Goal: Browse casually

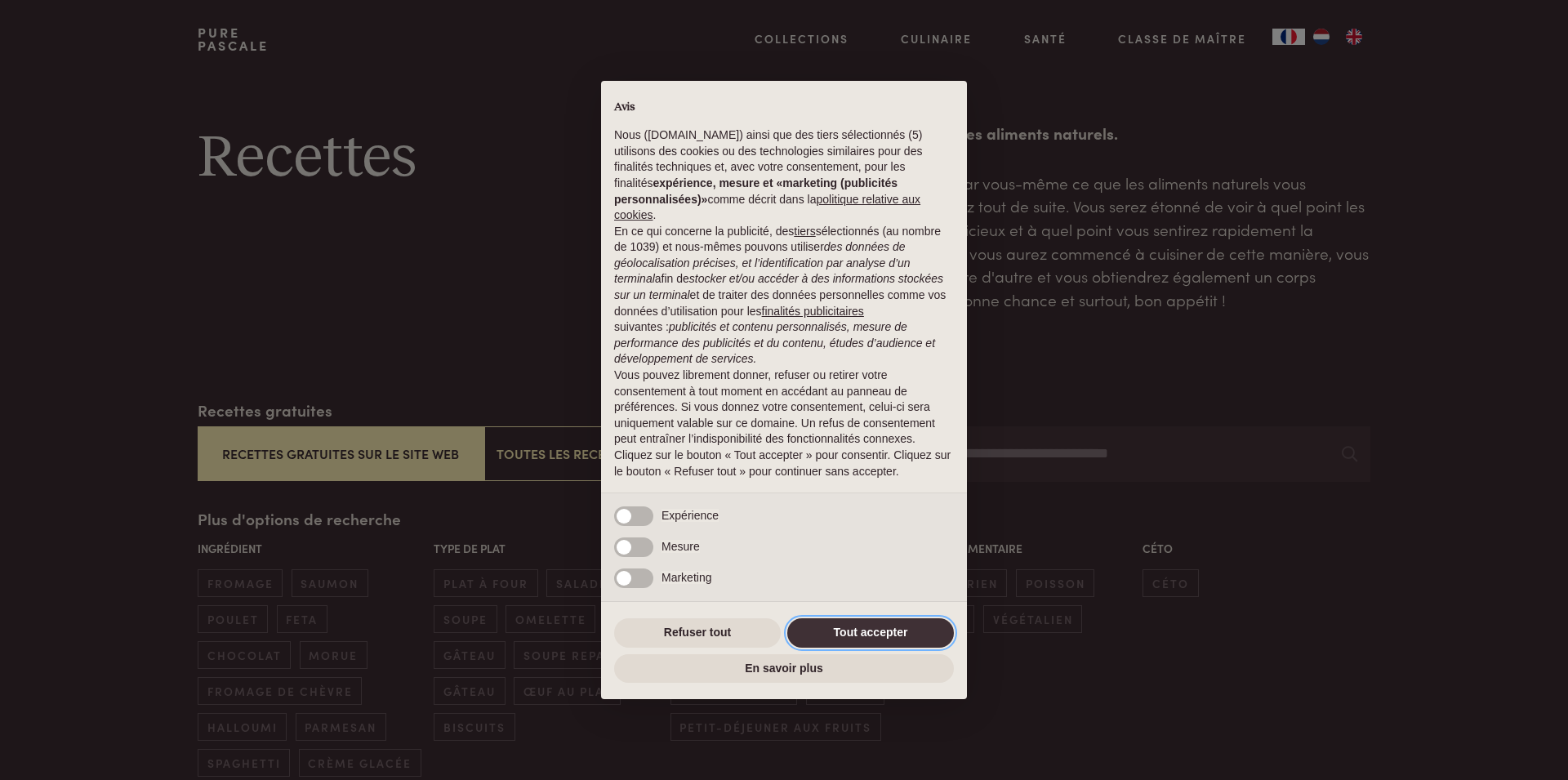
click at [873, 629] on button "Tout accepter" at bounding box center [870, 632] width 166 height 29
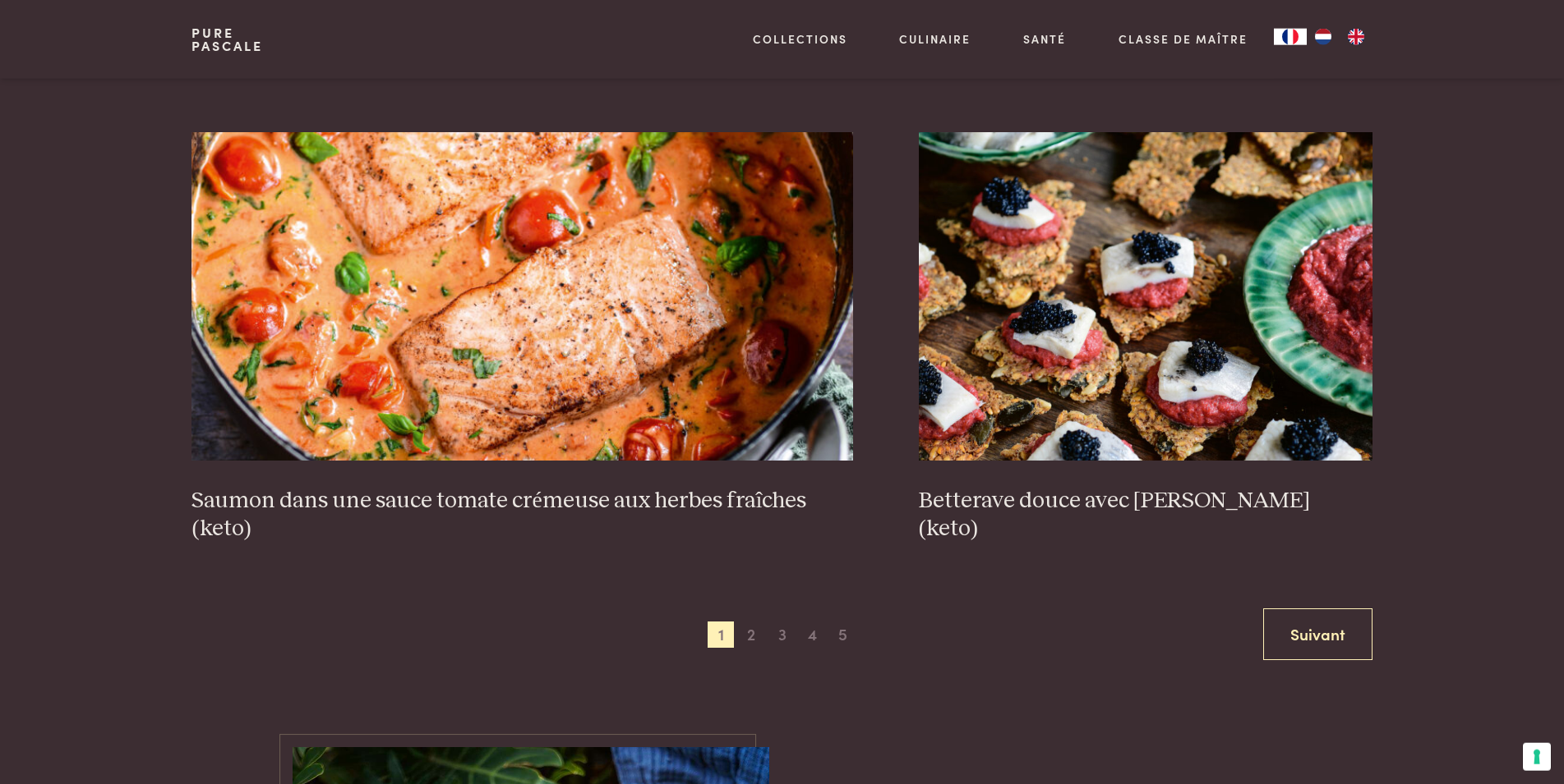
scroll to position [3016, 0]
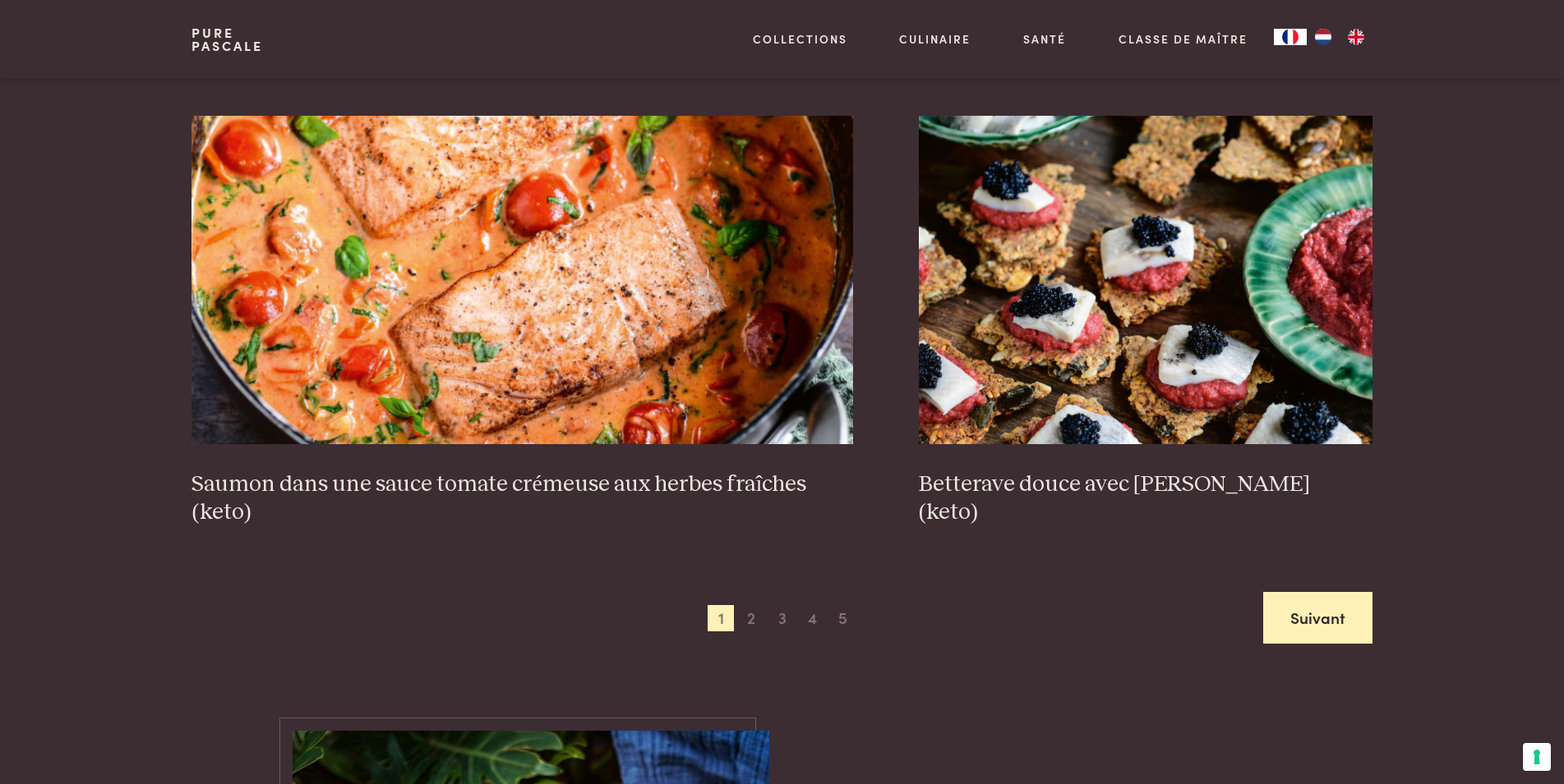
click at [1298, 611] on link "Suivant" at bounding box center [1317, 618] width 110 height 52
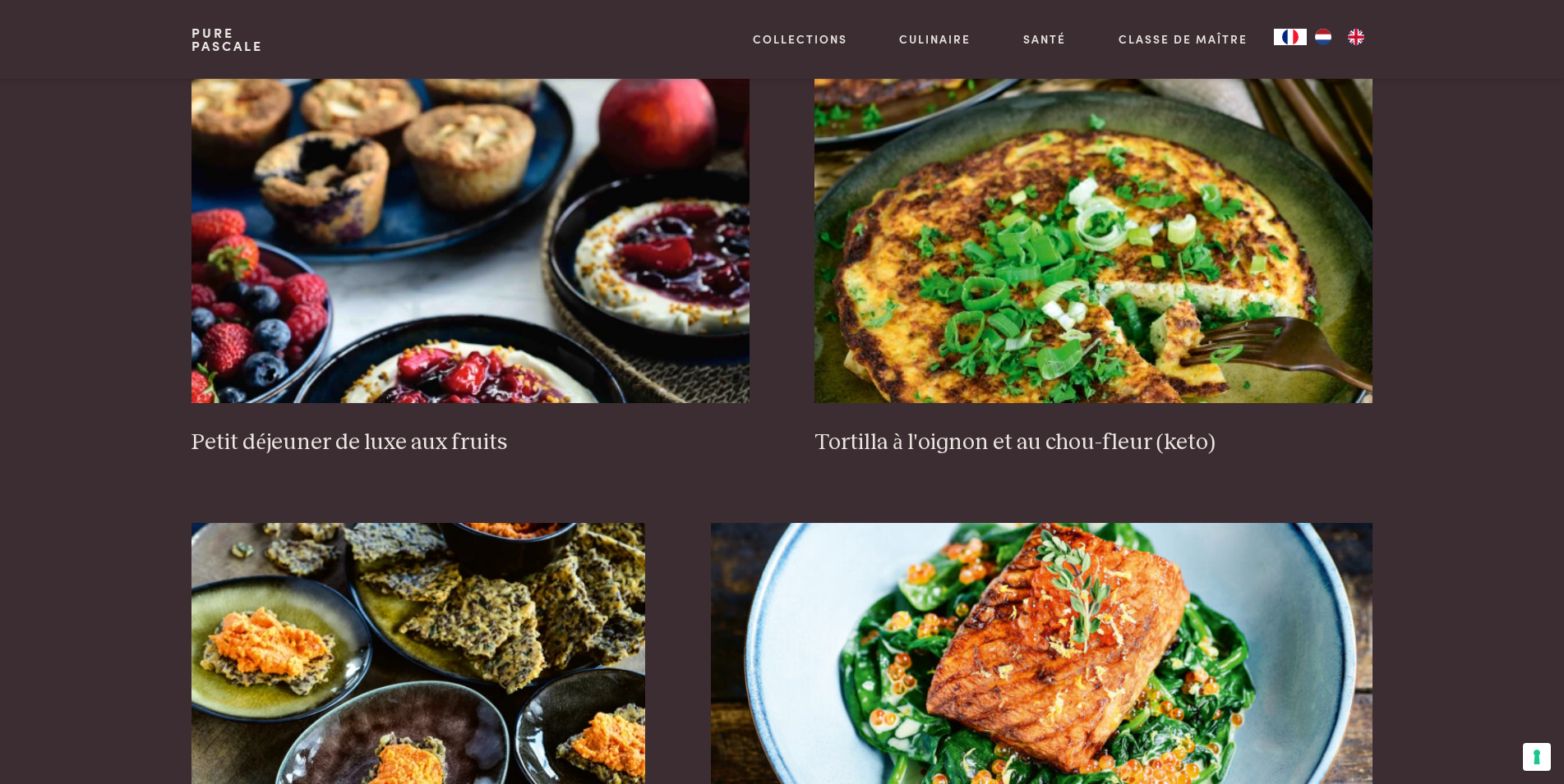
scroll to position [2412, 0]
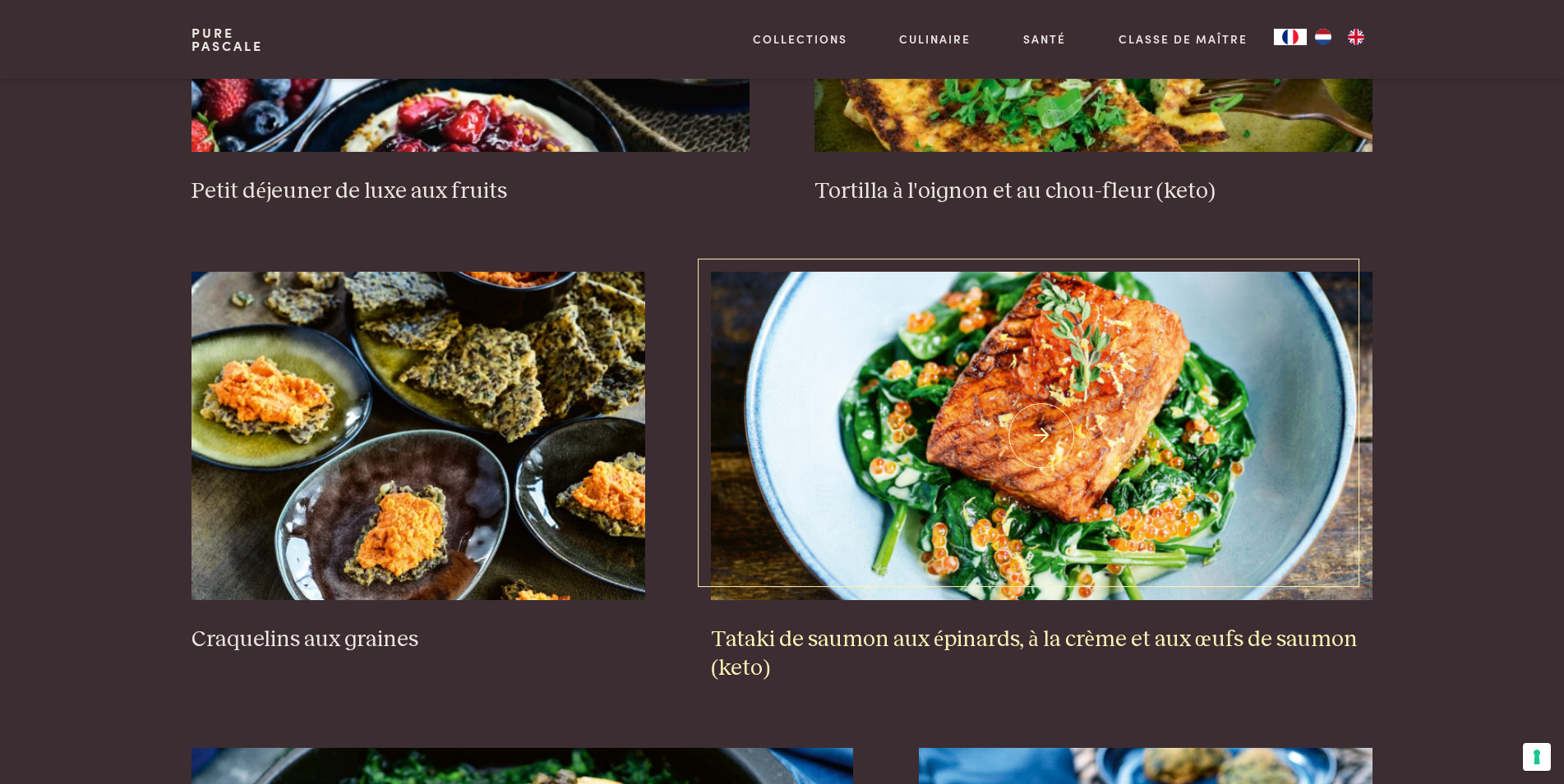
click at [1027, 412] on img at bounding box center [1041, 436] width 662 height 329
click at [1040, 436] on img at bounding box center [1041, 436] width 662 height 329
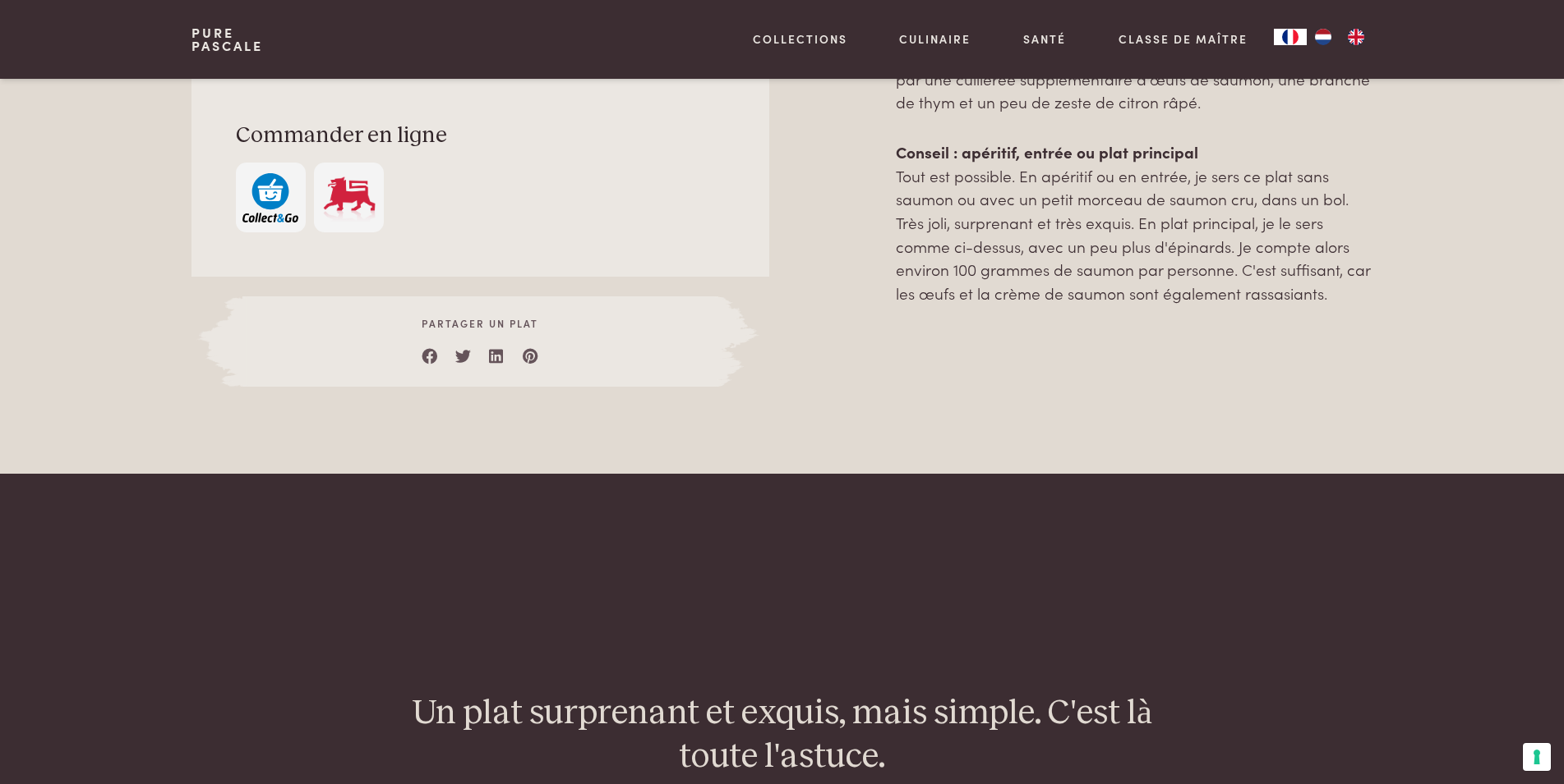
scroll to position [922, 0]
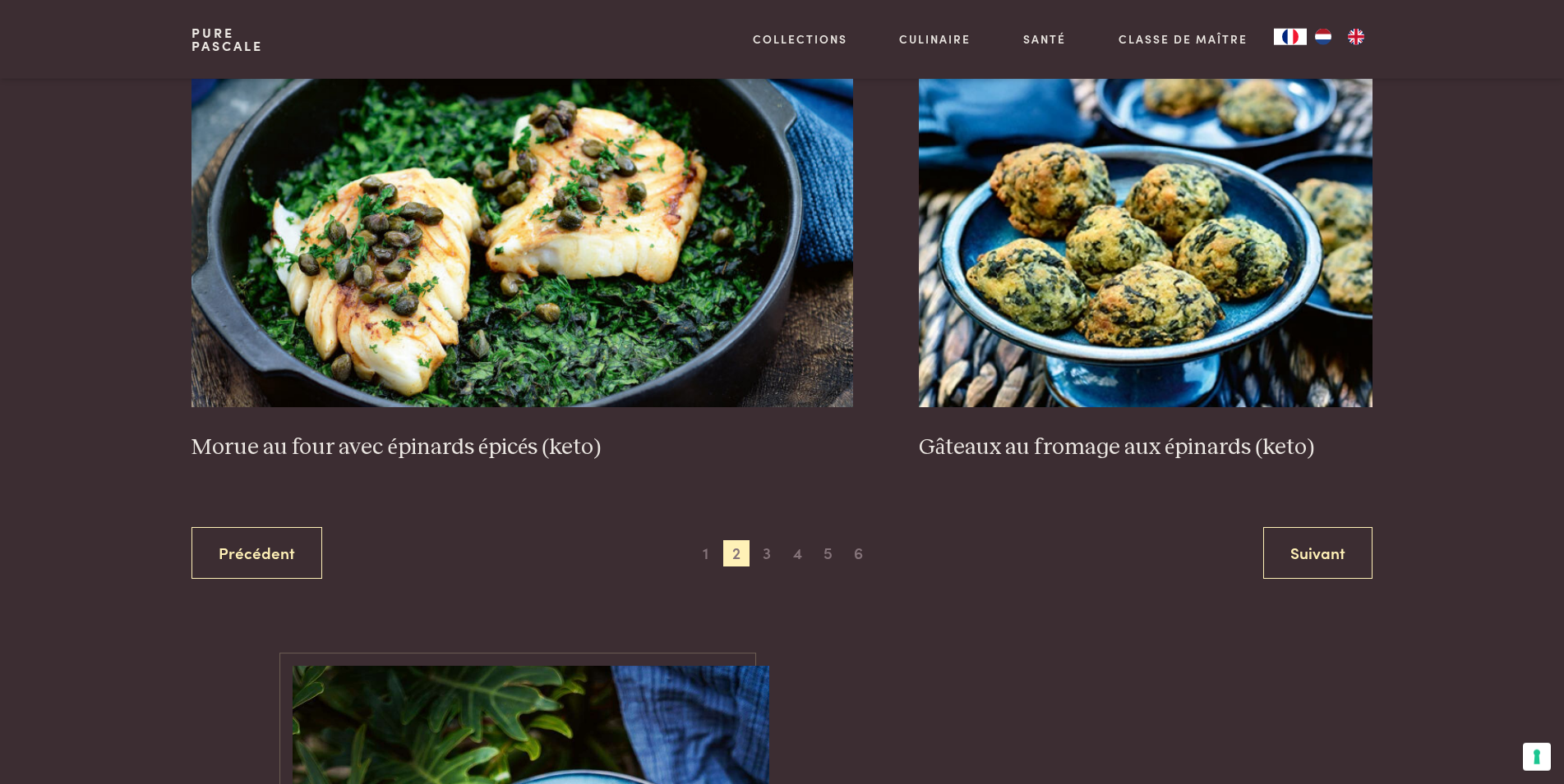
scroll to position [3081, 0]
click at [772, 554] on span "3" at bounding box center [766, 553] width 26 height 26
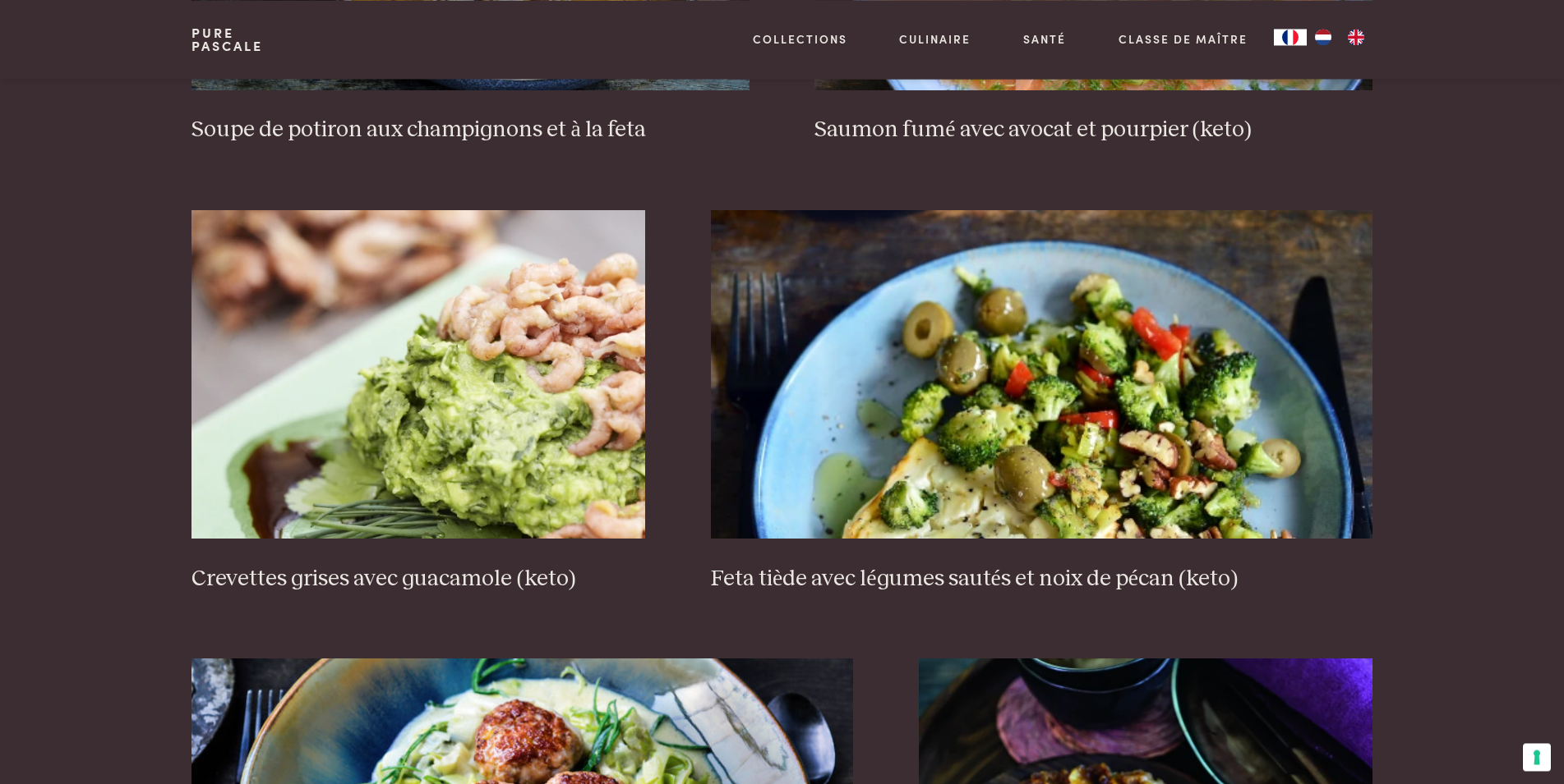
scroll to position [2578, 0]
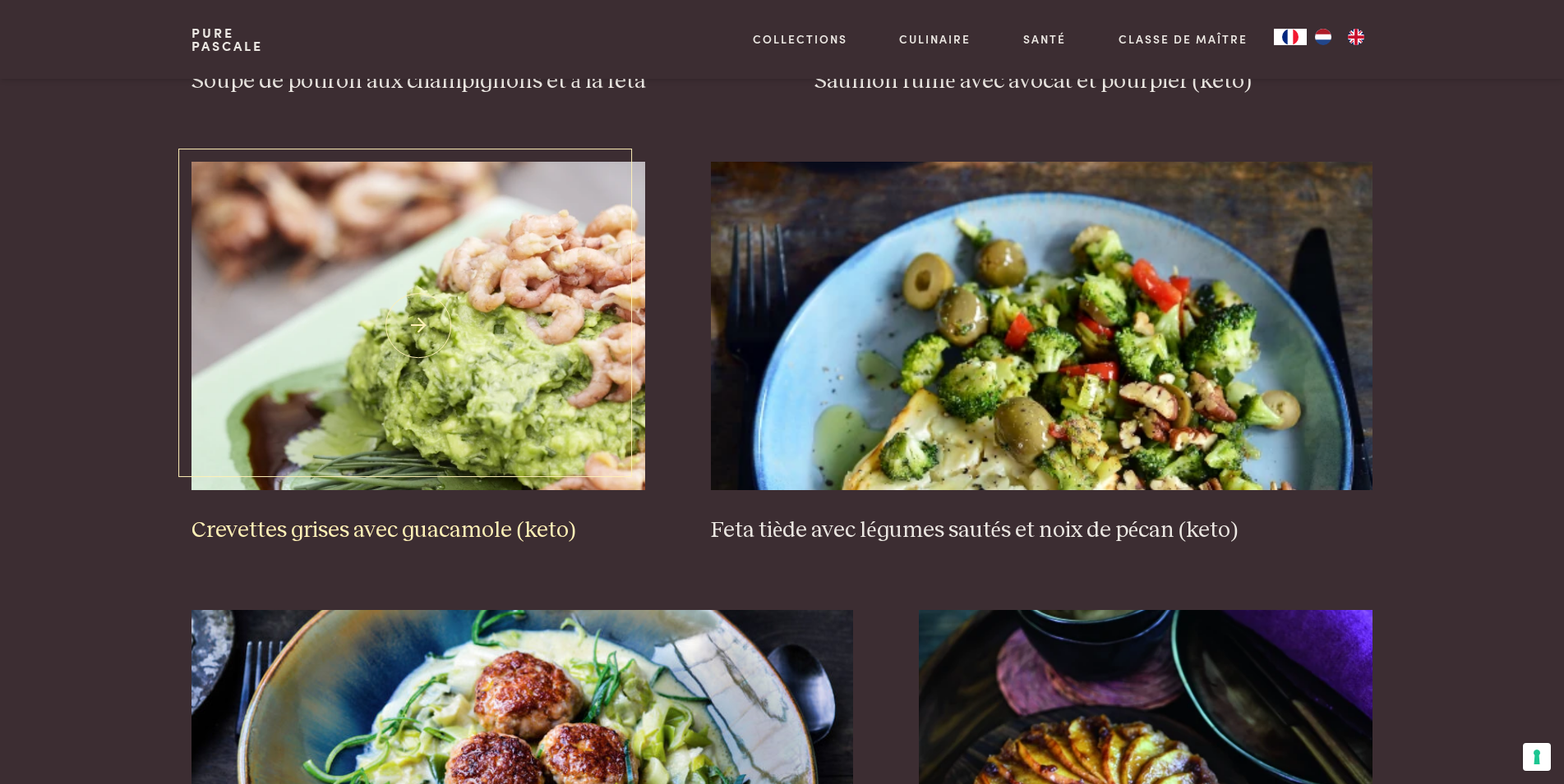
click at [425, 519] on h3 "Crevettes grises avec guacamole (keto)" at bounding box center [419, 531] width 454 height 28
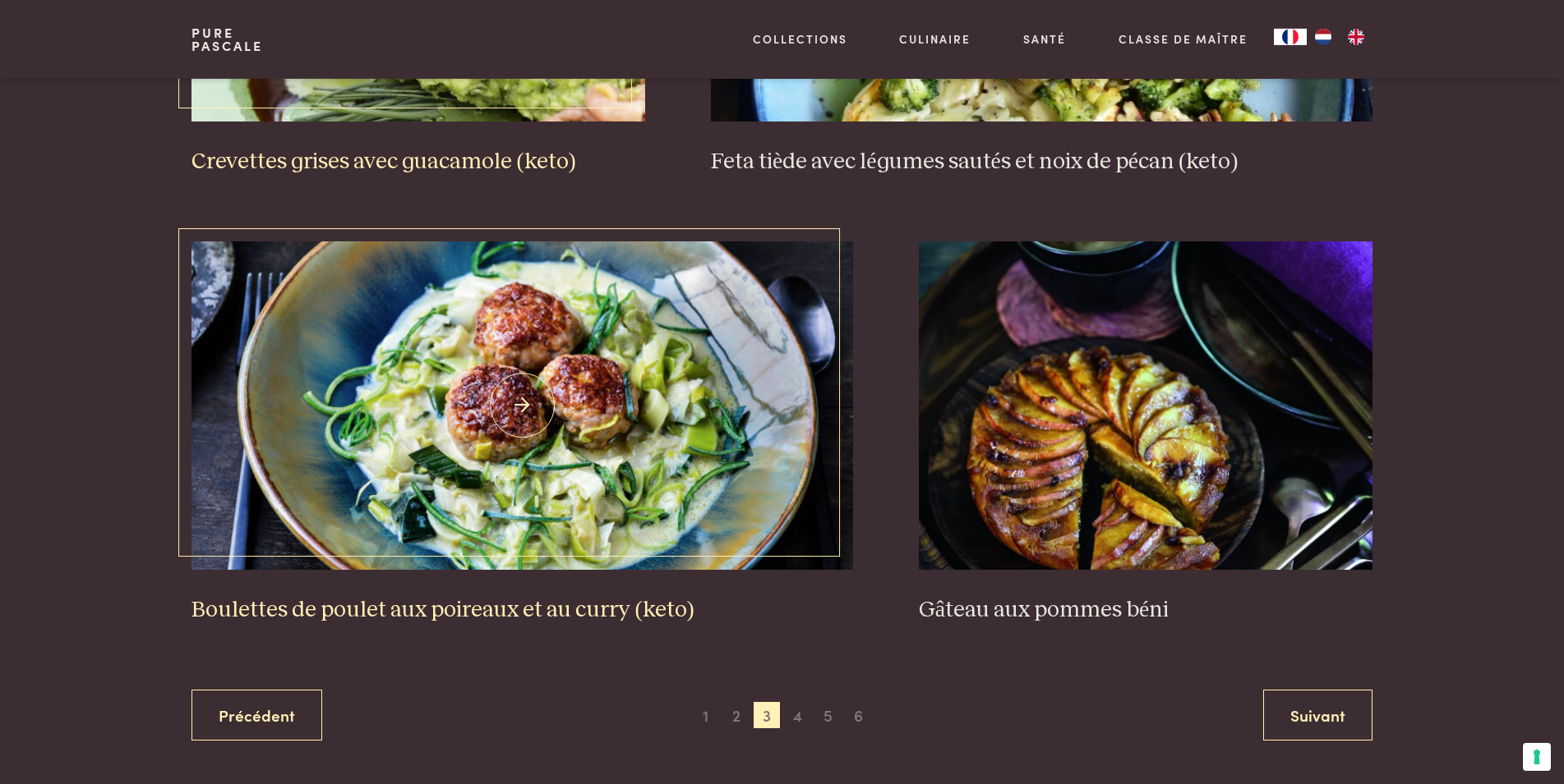
scroll to position [2997, 0]
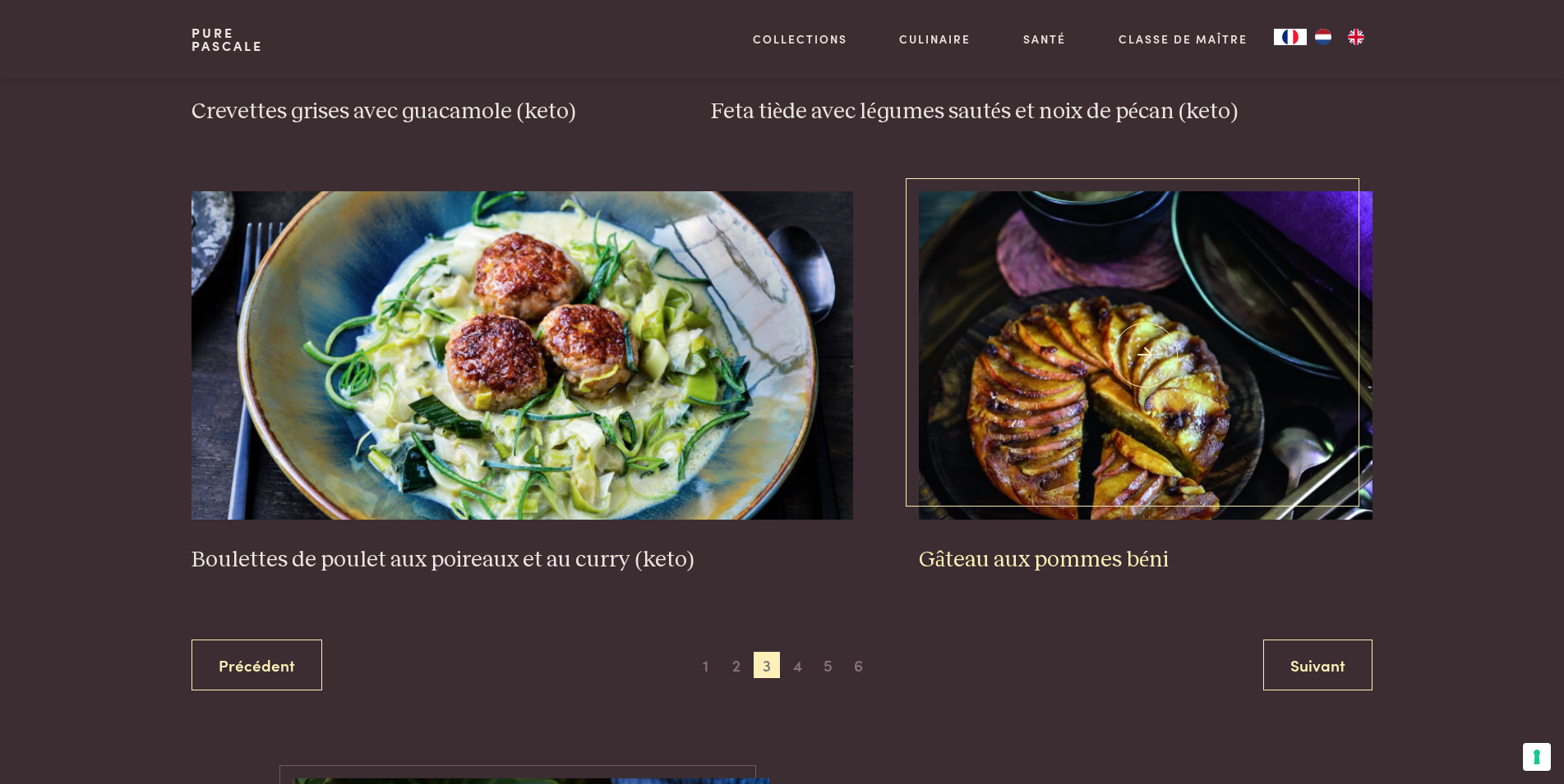
click at [1004, 561] on h3 "Gâteau aux pommes béni" at bounding box center [1145, 560] width 454 height 28
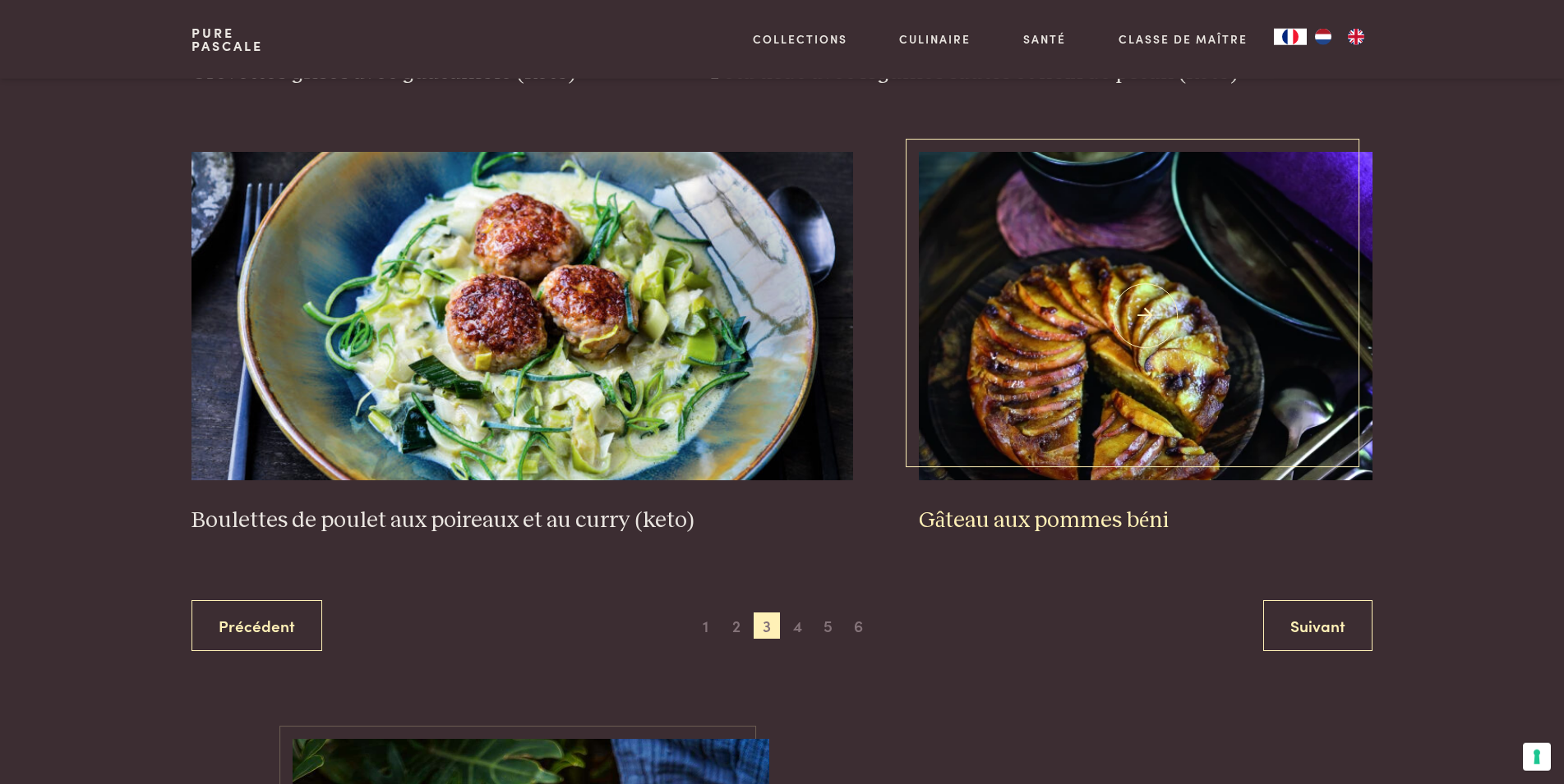
scroll to position [3080, 0]
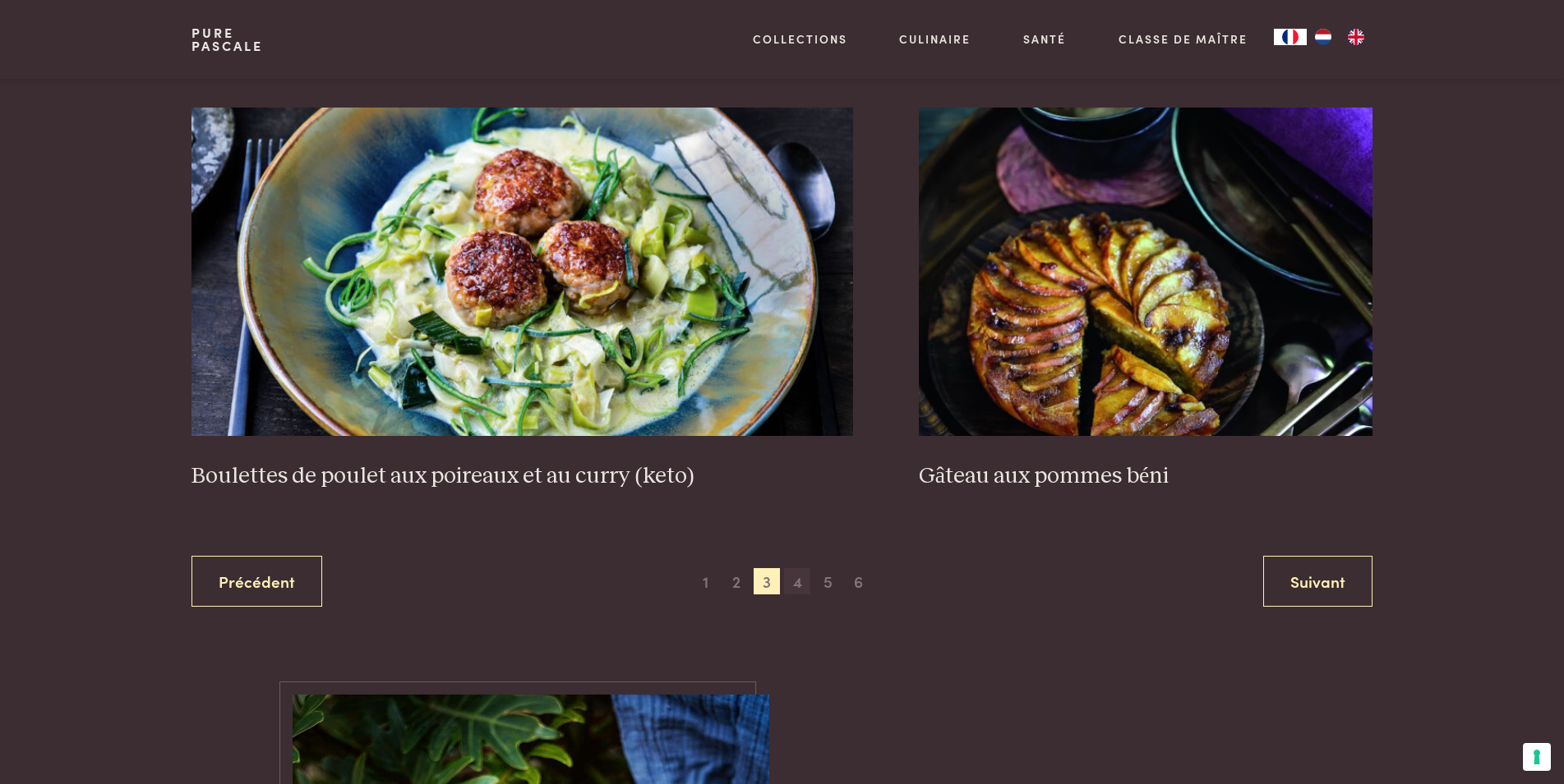
click at [794, 572] on span "4" at bounding box center [797, 582] width 26 height 26
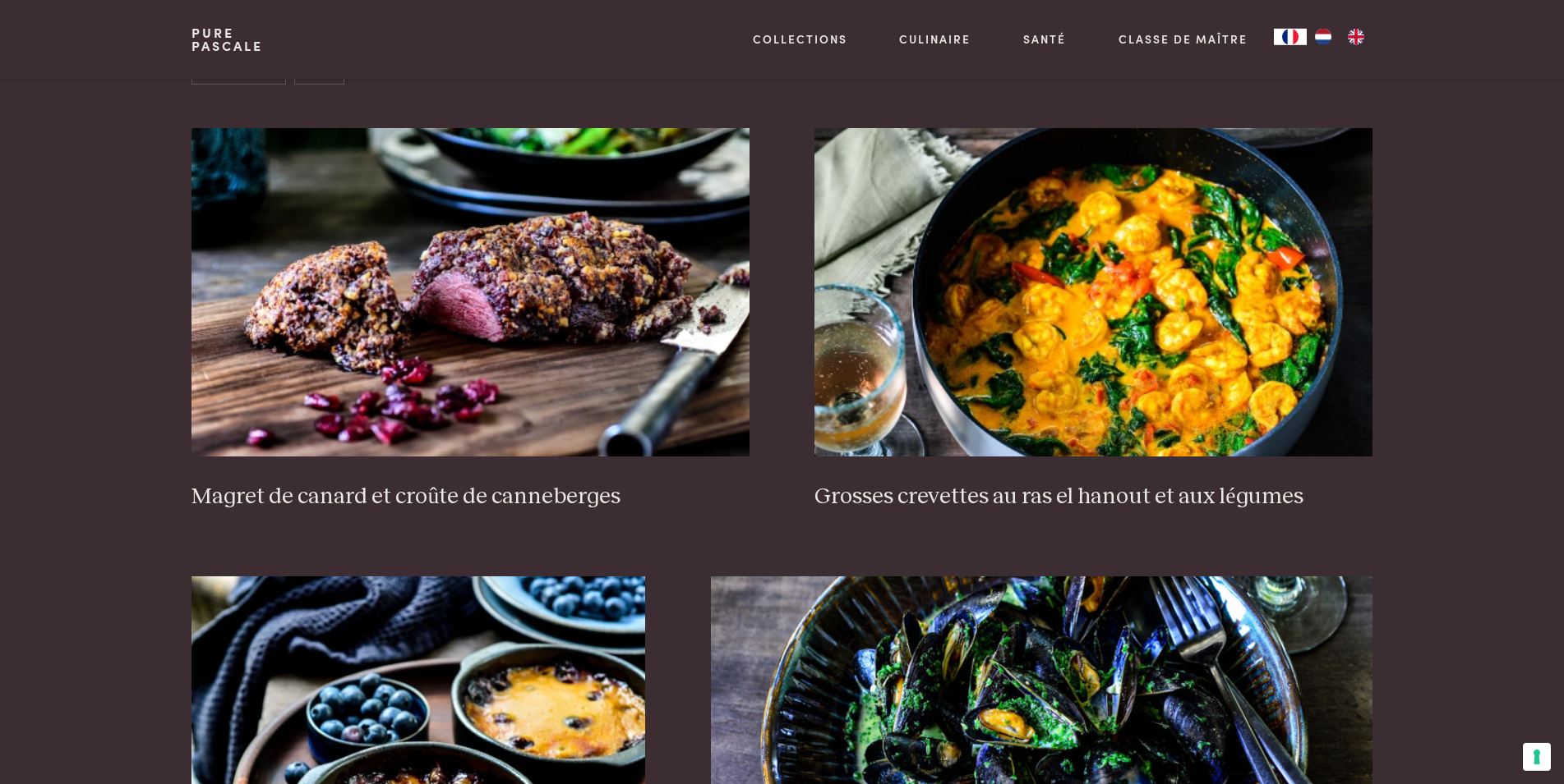
scroll to position [735, 0]
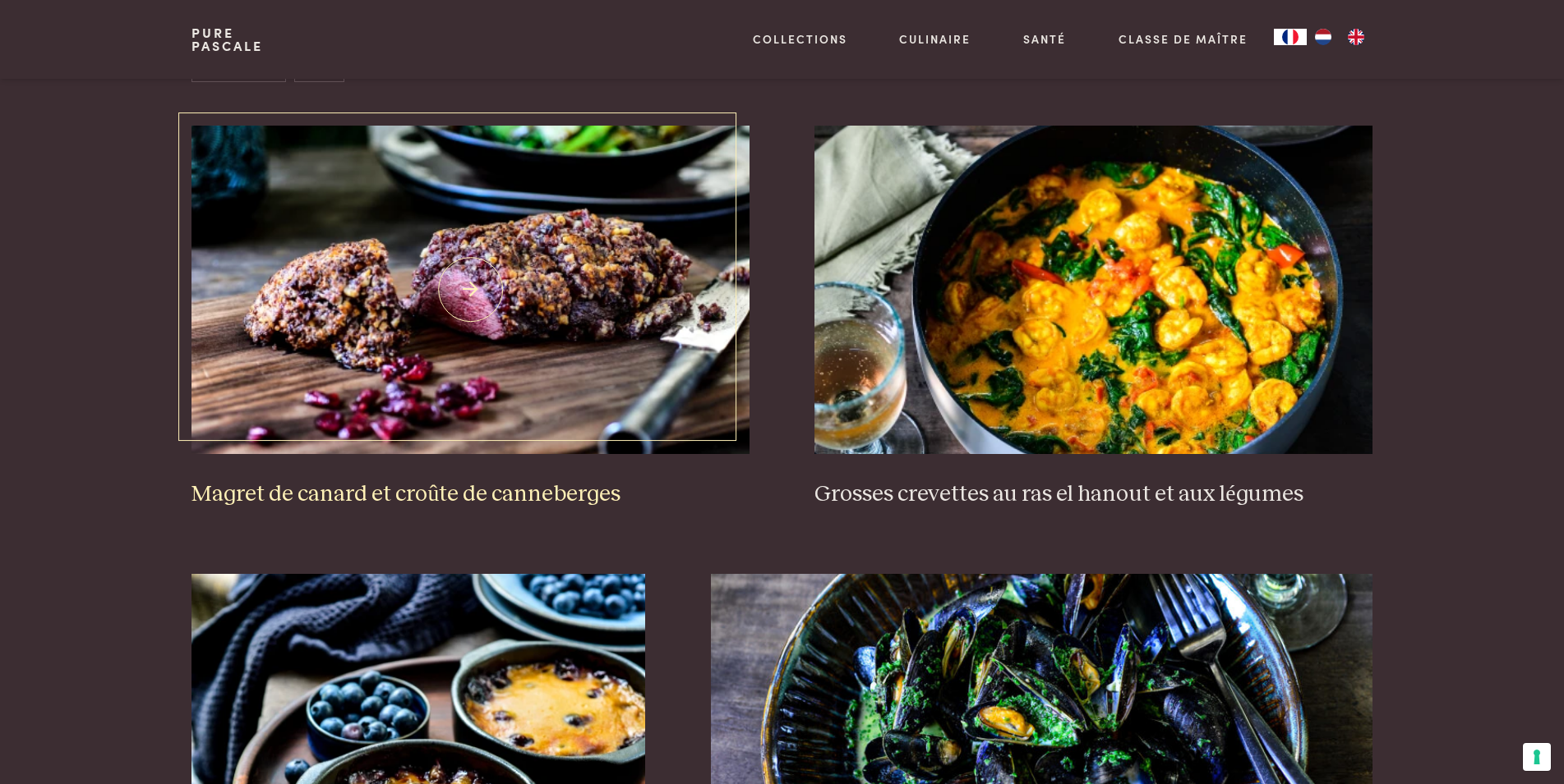
click at [393, 488] on h3 "Magret de canard et croûte de canneberges" at bounding box center [470, 495] width 557 height 28
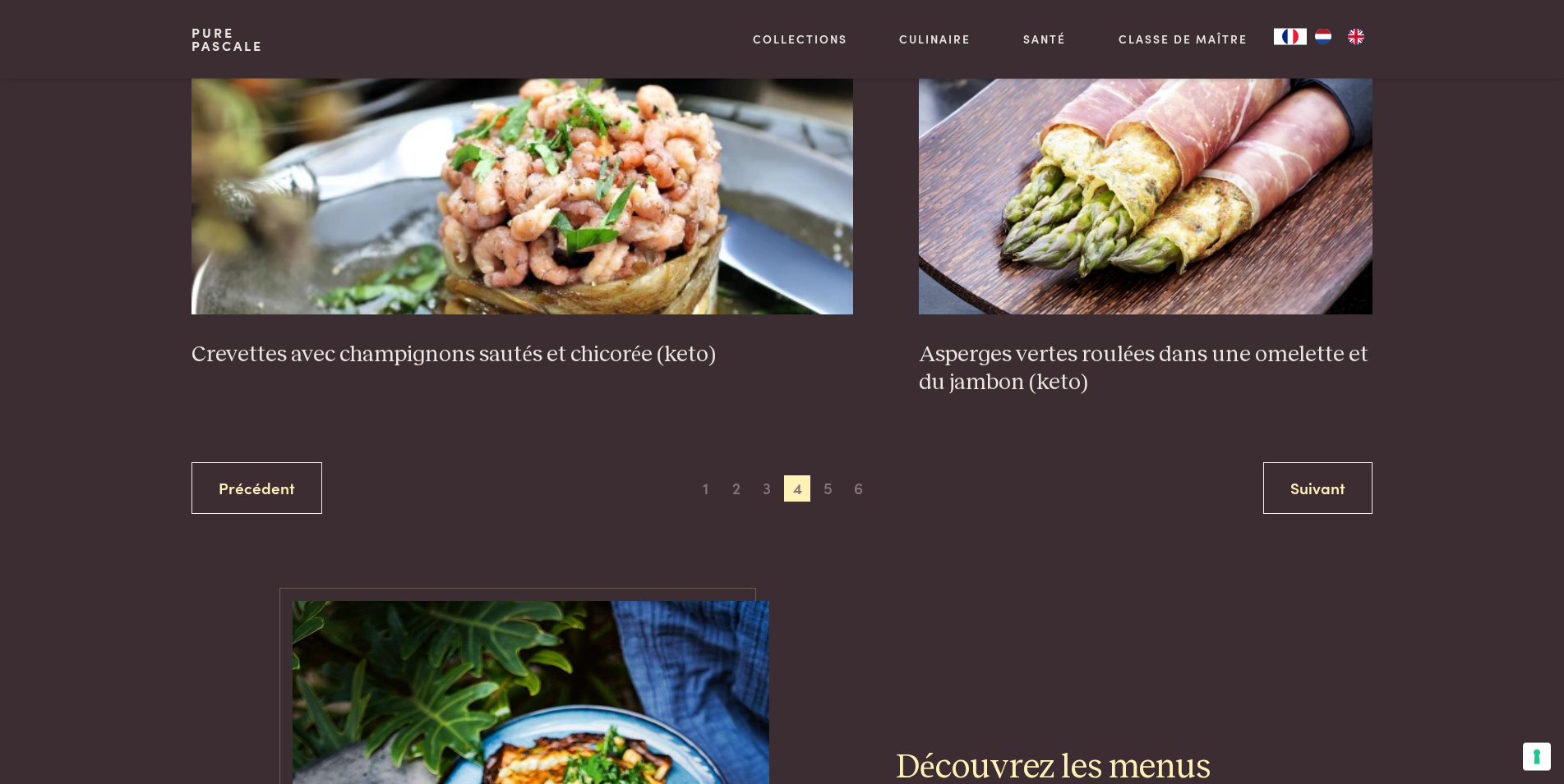
scroll to position [3164, 0]
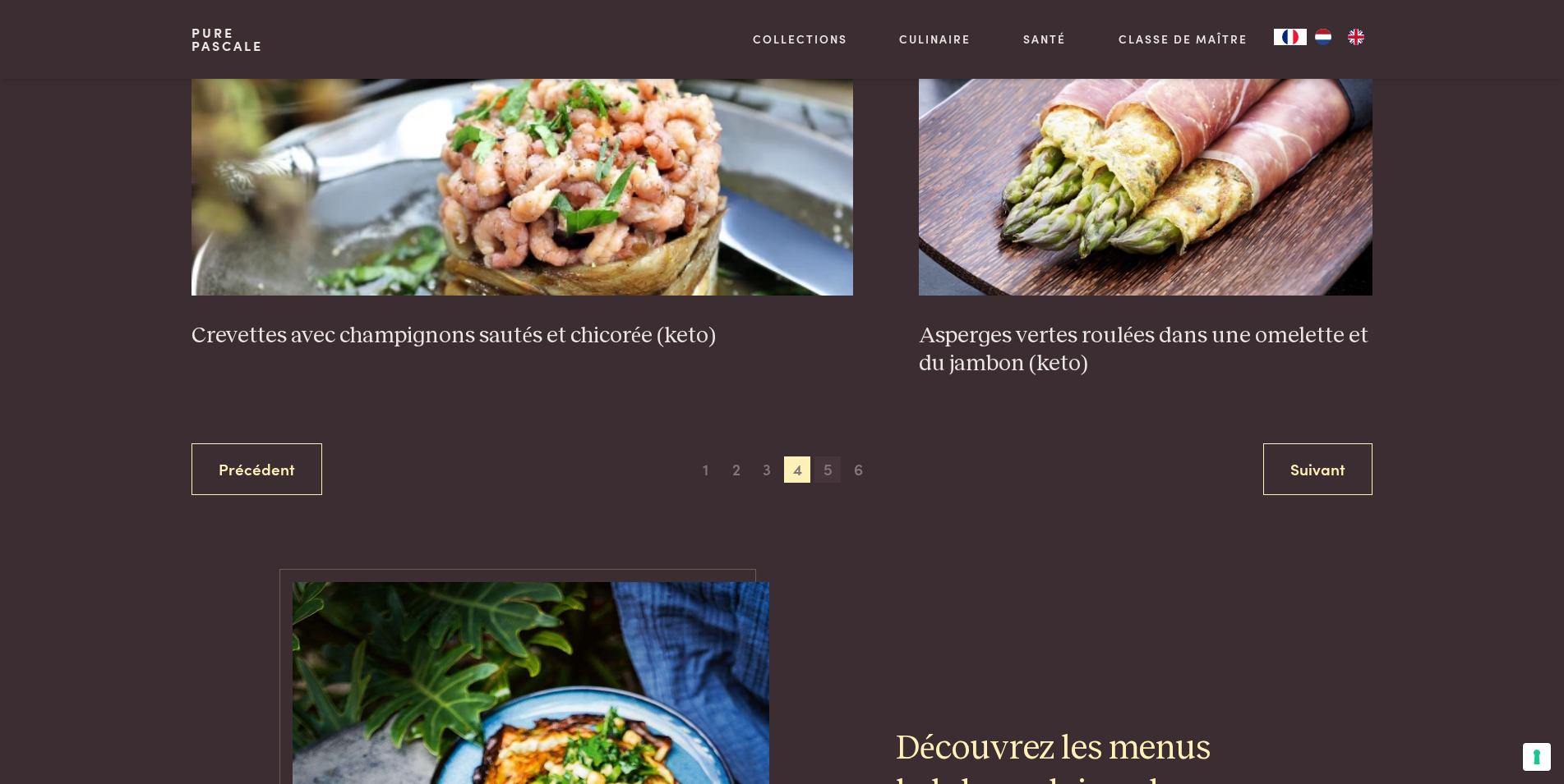
click at [825, 468] on span "5" at bounding box center [828, 469] width 26 height 26
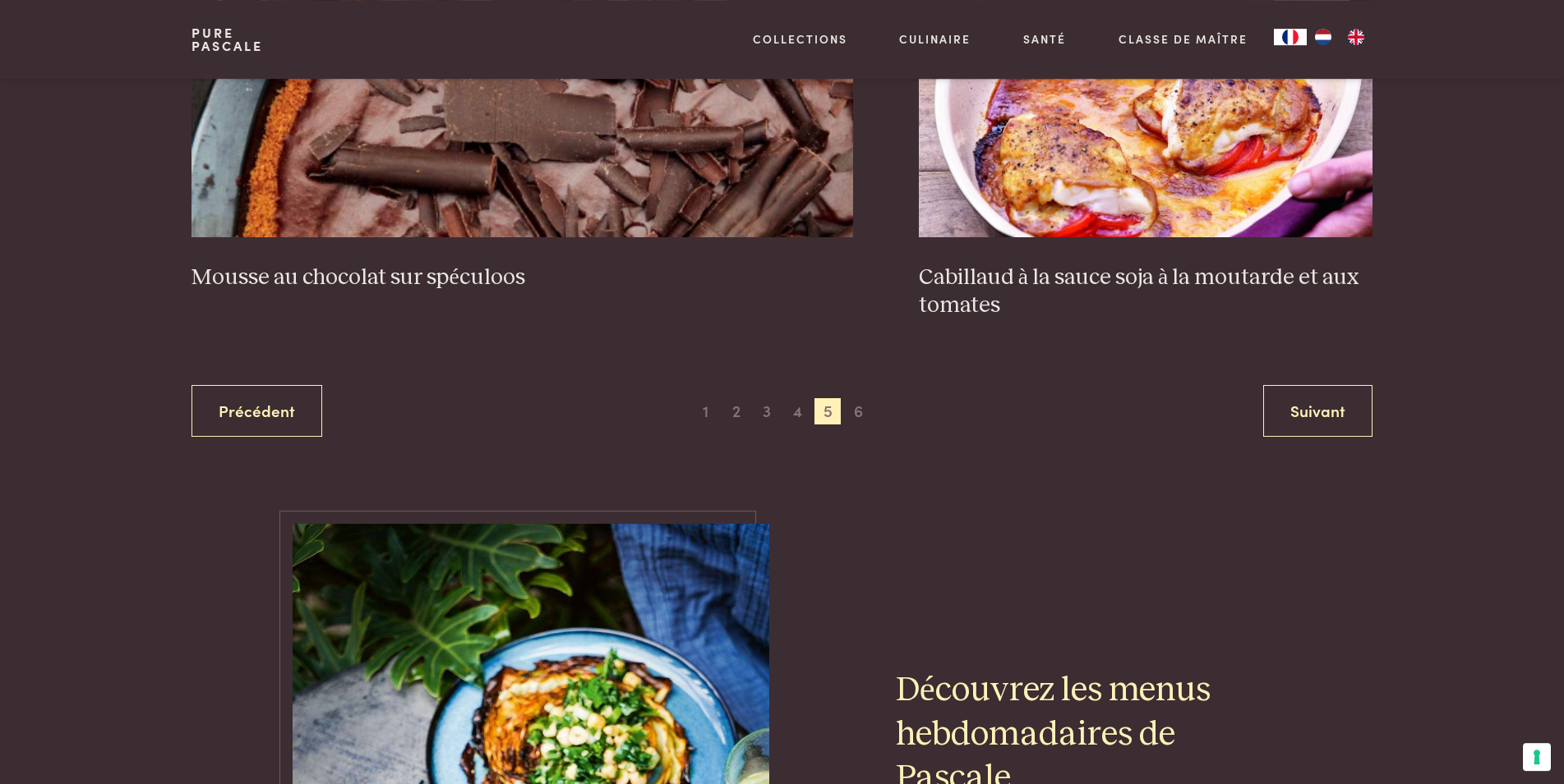
scroll to position [3249, 0]
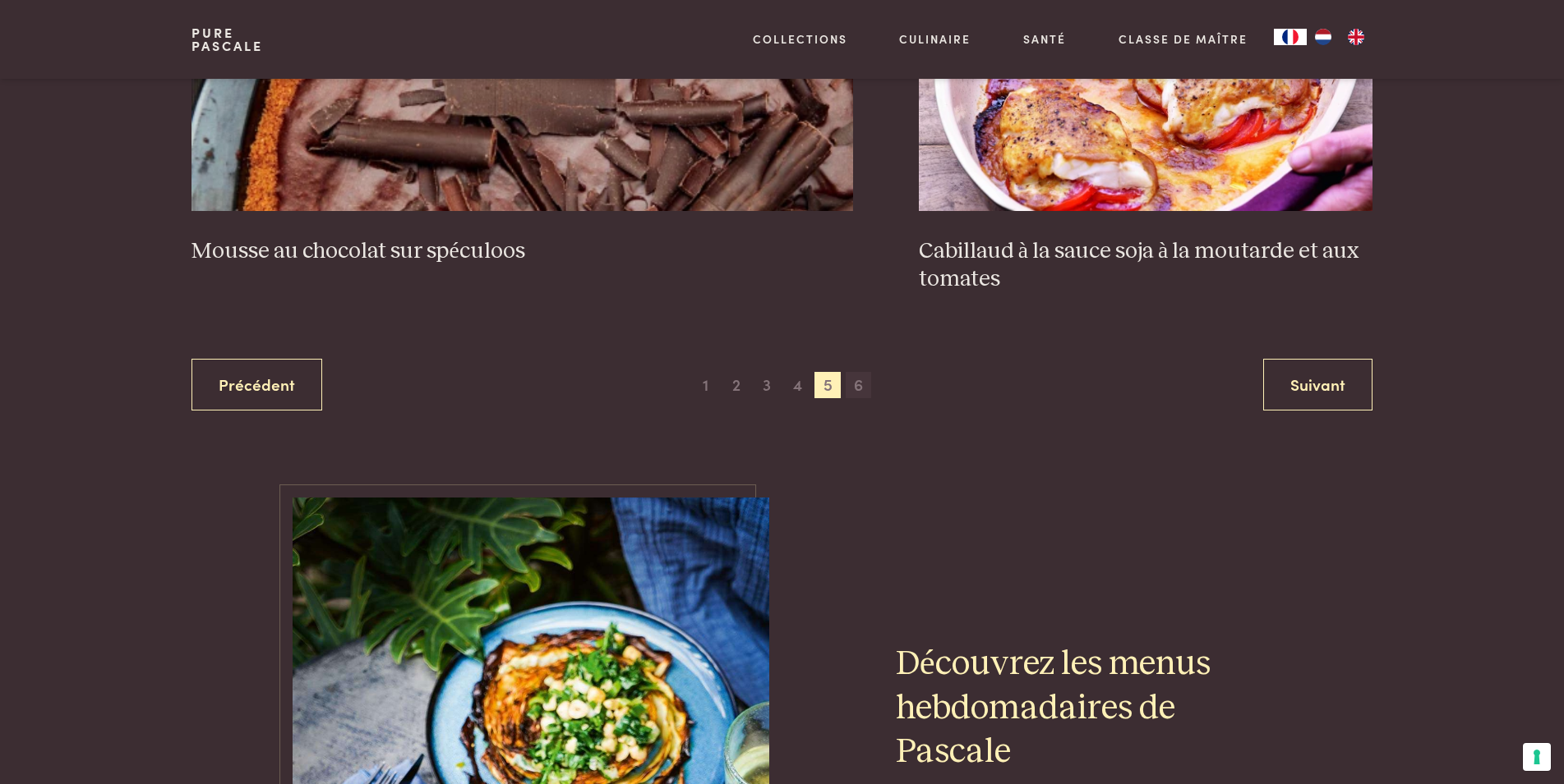
click at [851, 378] on span "6" at bounding box center [859, 385] width 26 height 26
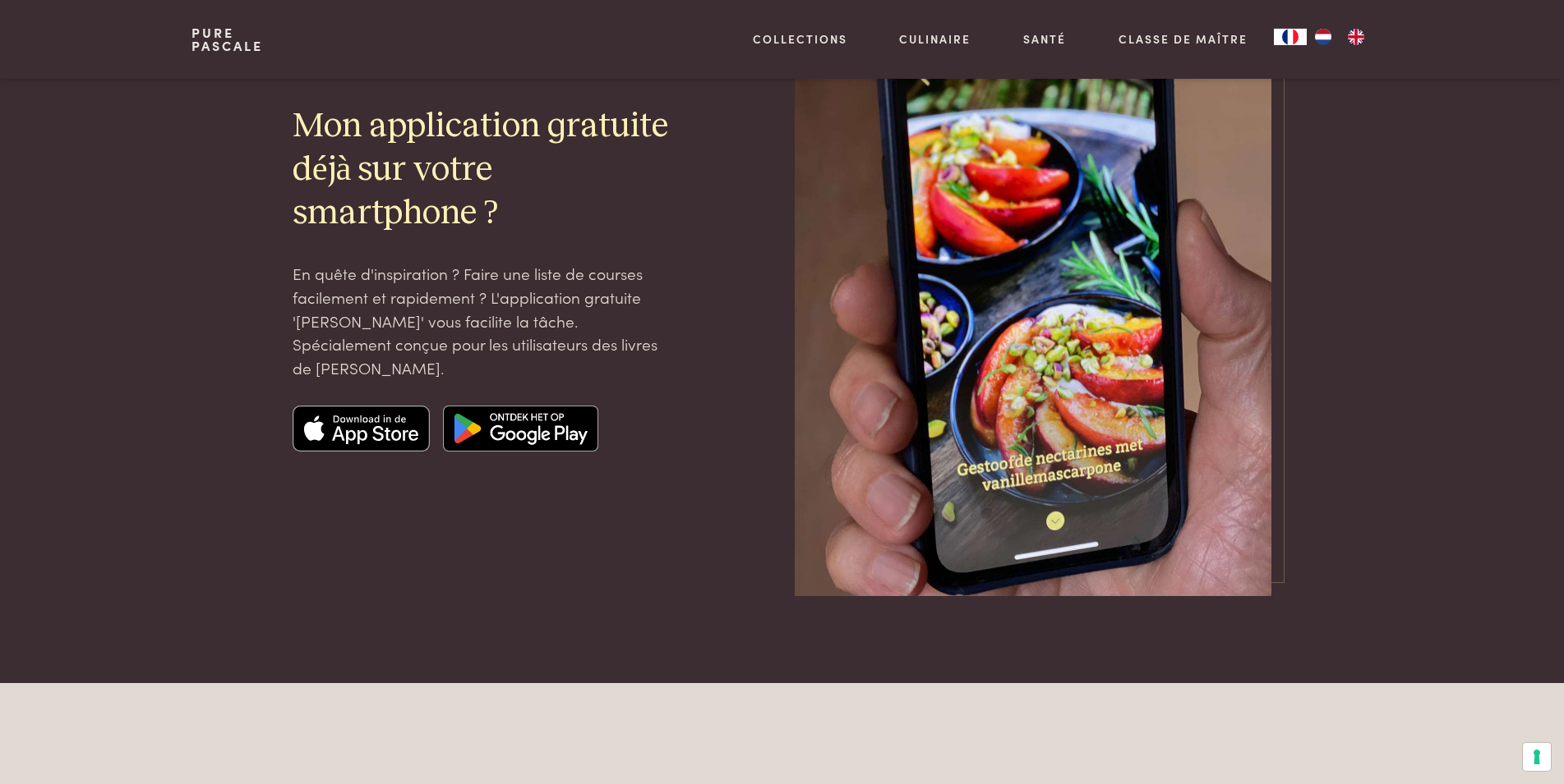
scroll to position [2327, 0]
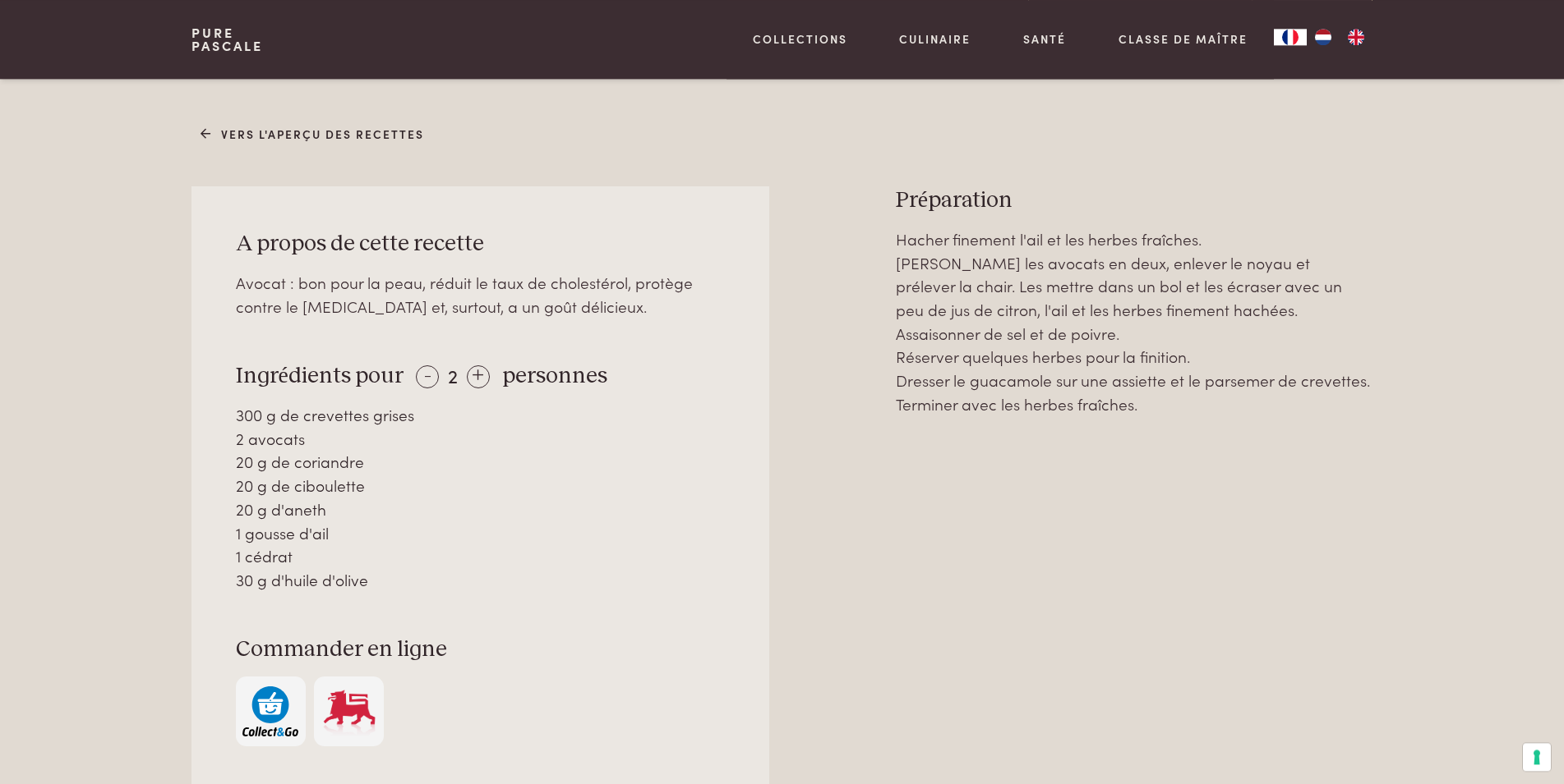
scroll to position [754, 0]
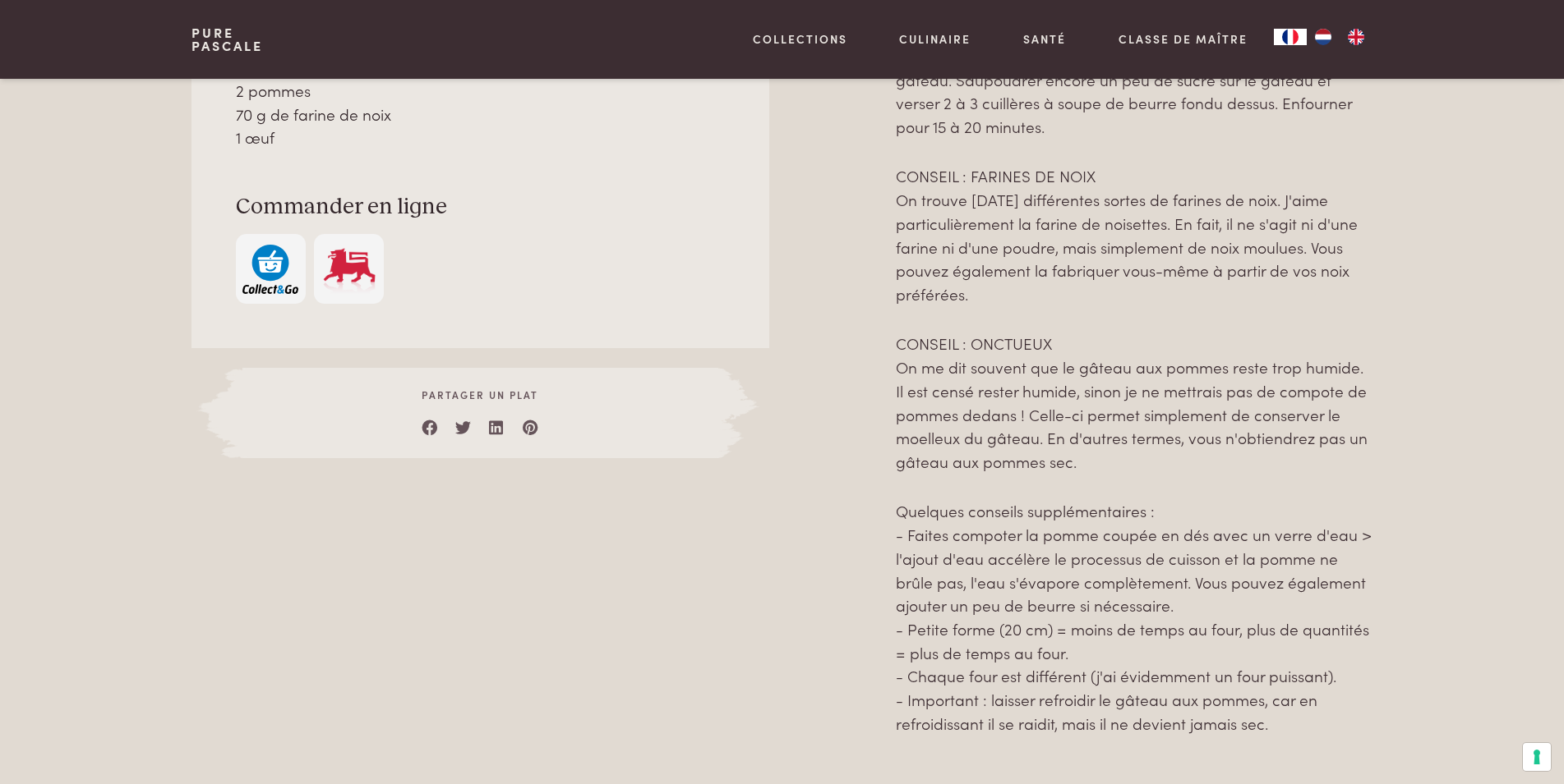
scroll to position [1089, 0]
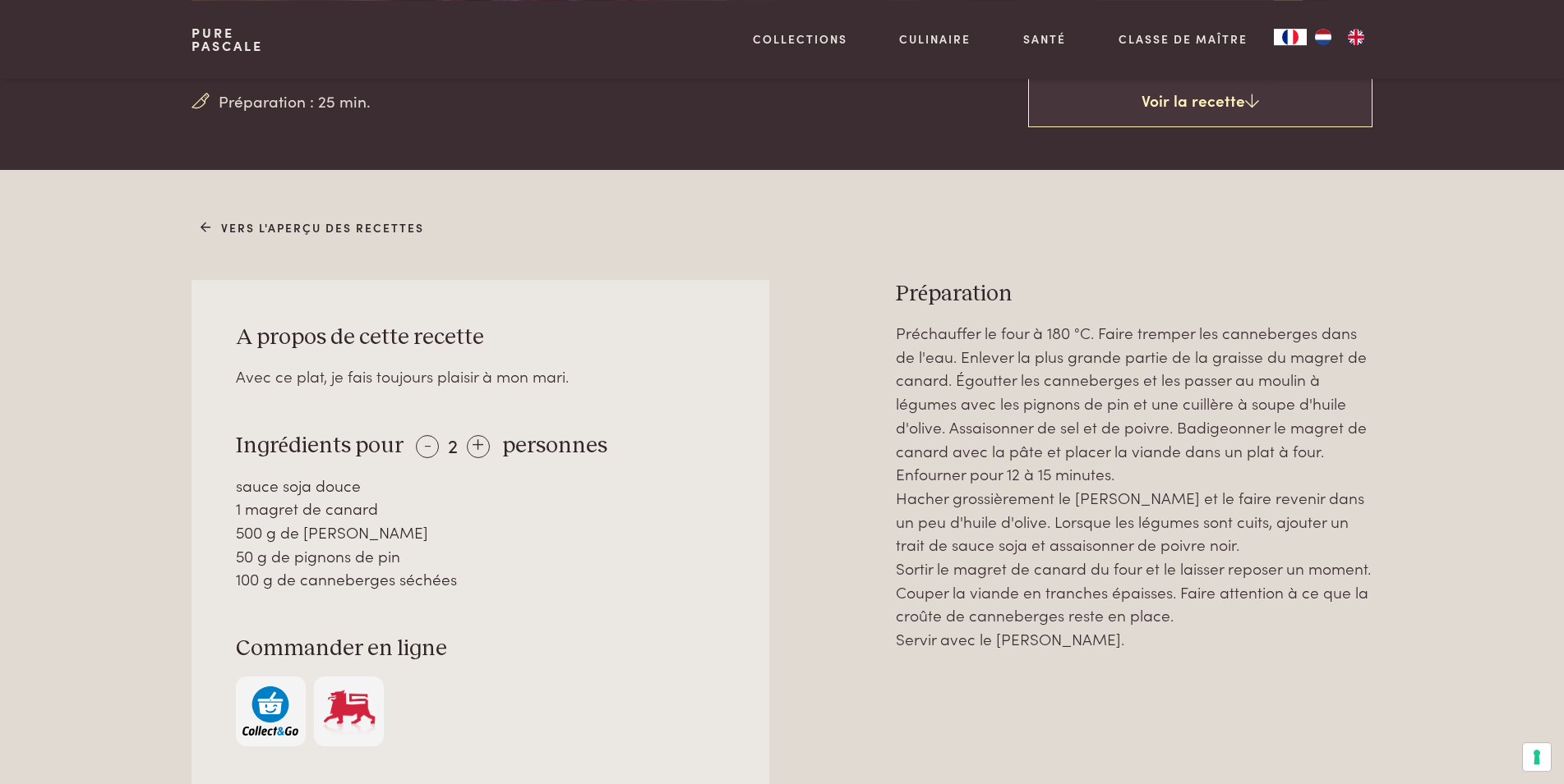
scroll to position [587, 0]
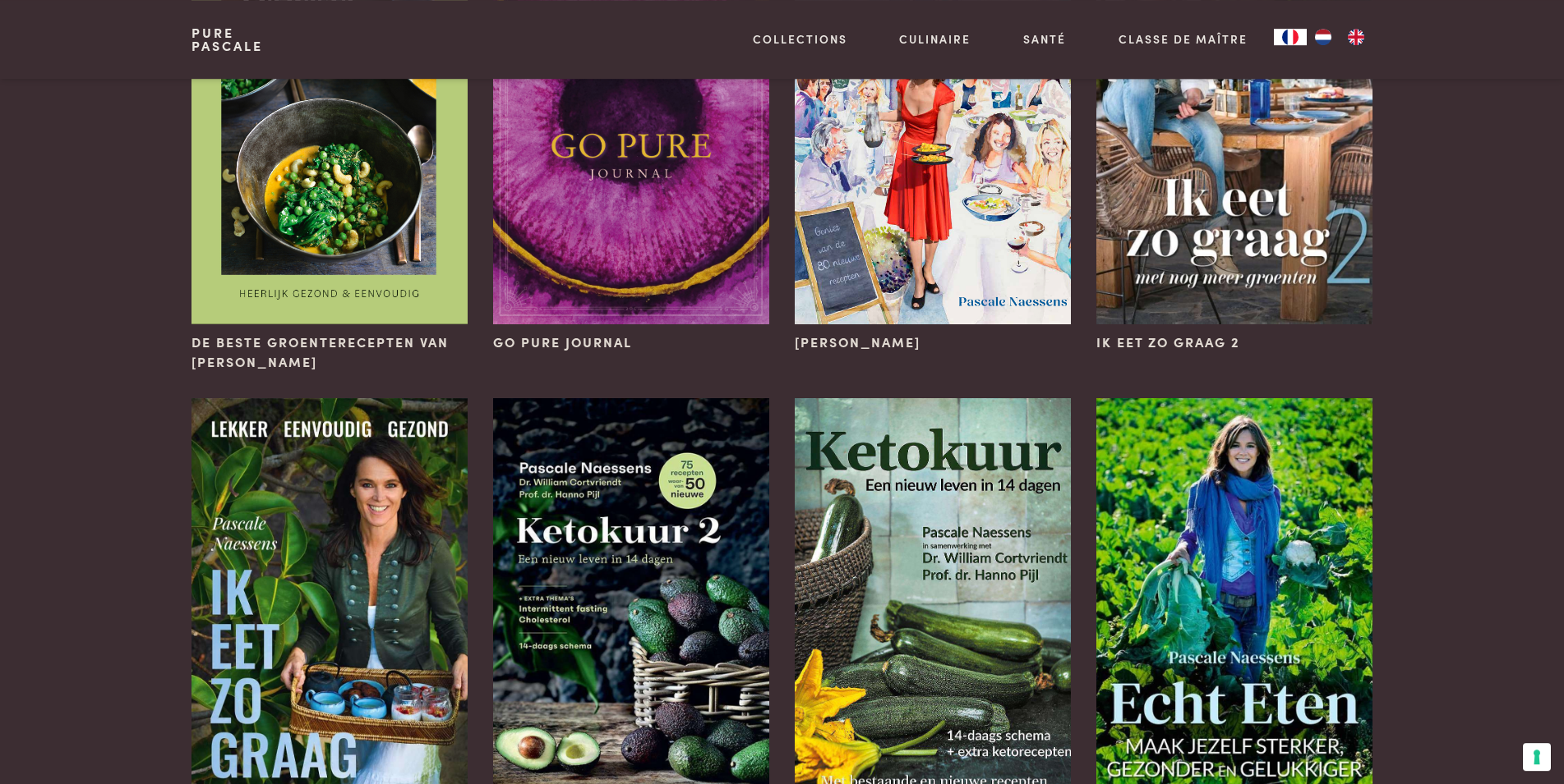
scroll to position [838, 0]
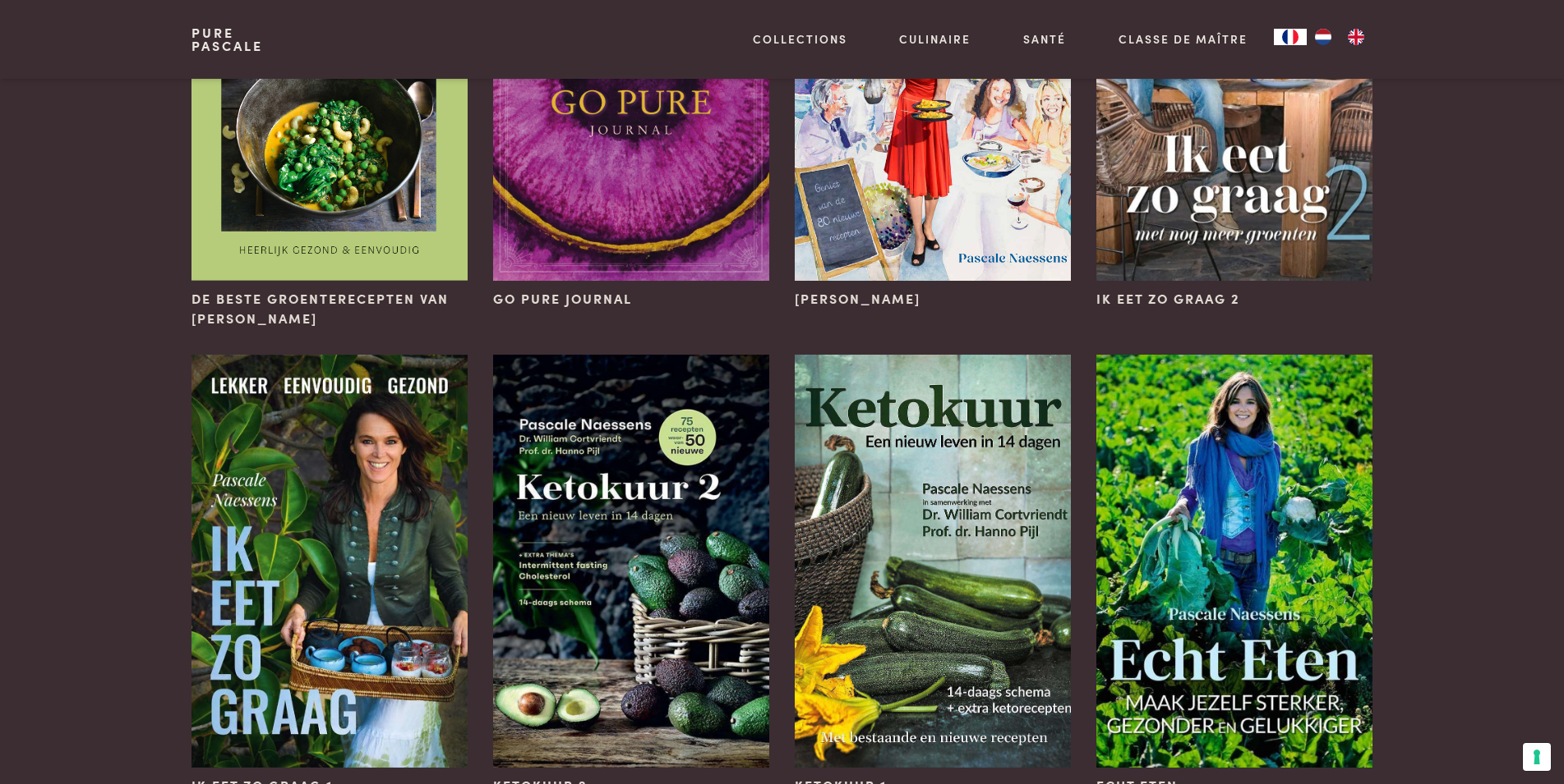
click at [1293, 31] on img "FR" at bounding box center [1290, 36] width 20 height 16
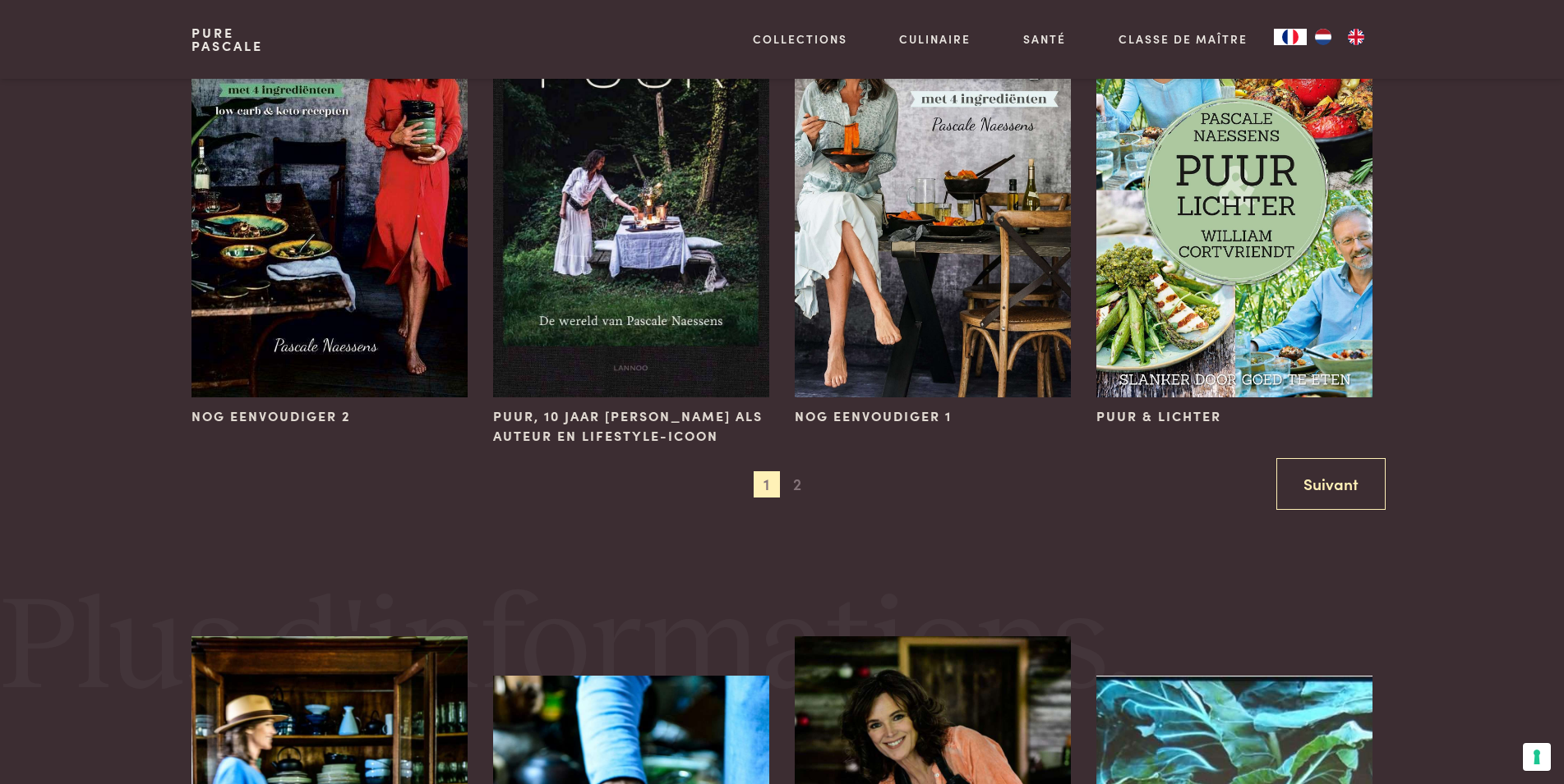
scroll to position [1424, 0]
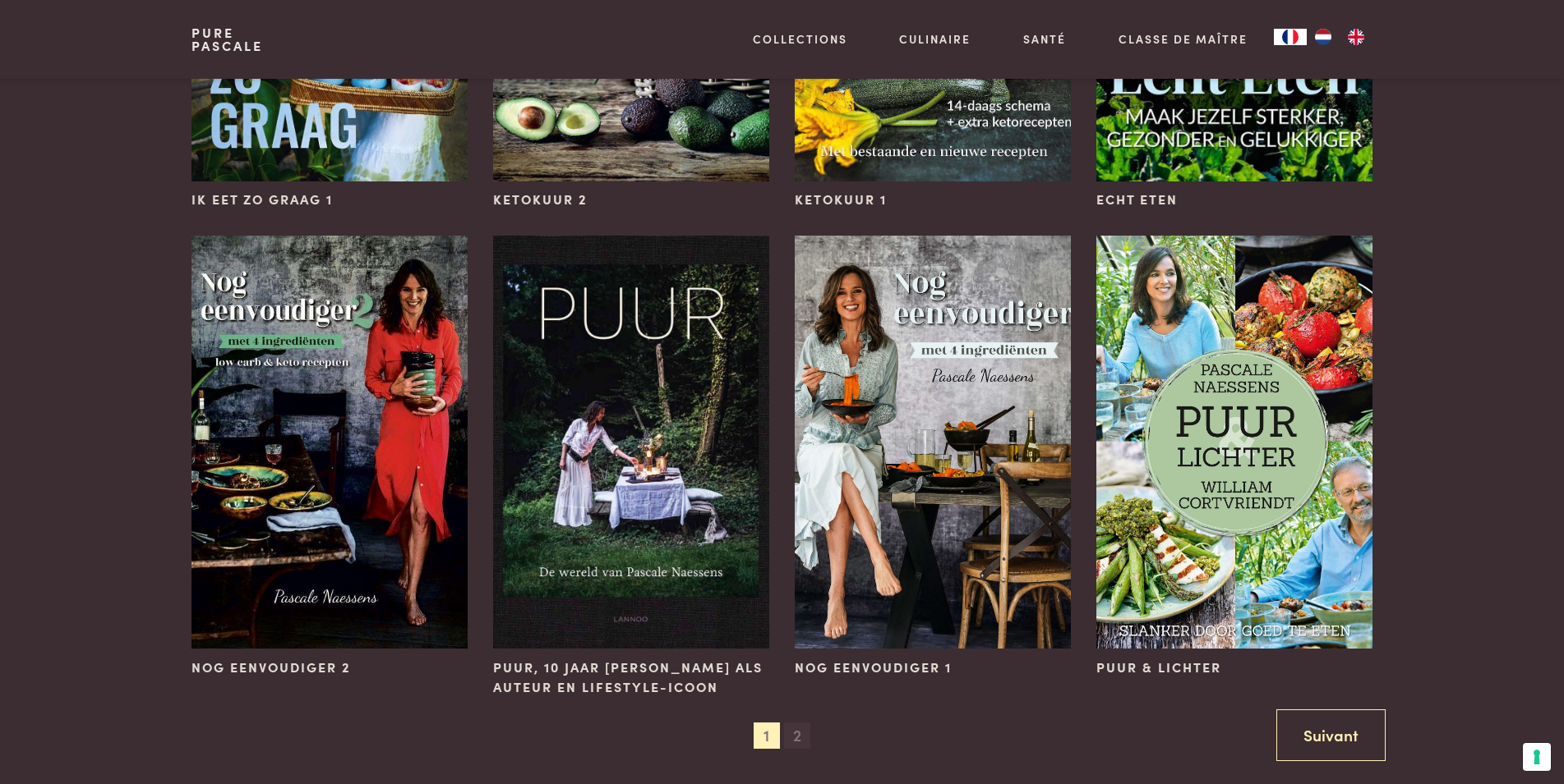
click at [800, 733] on span "2" at bounding box center [797, 736] width 26 height 26
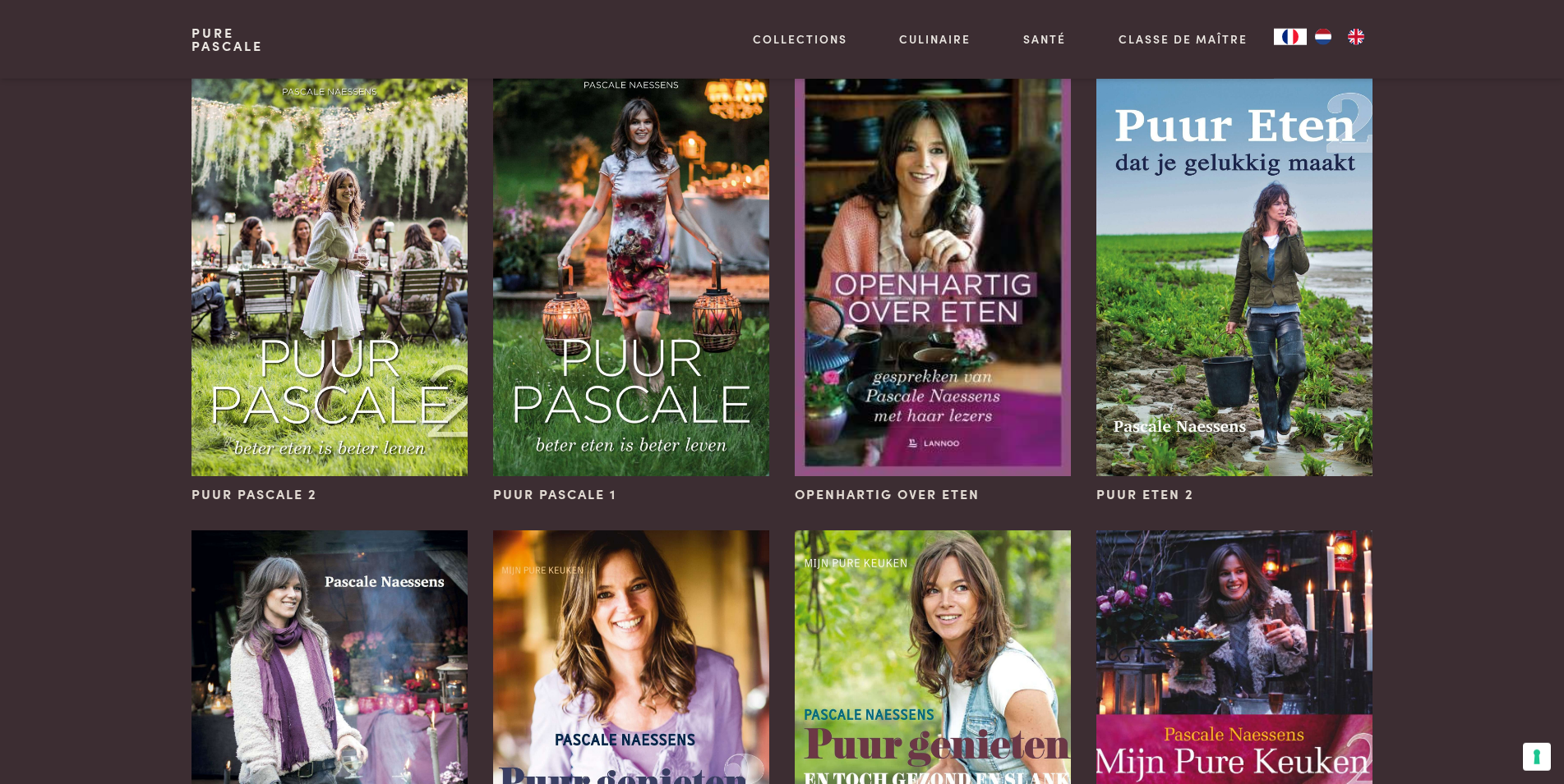
scroll to position [167, 0]
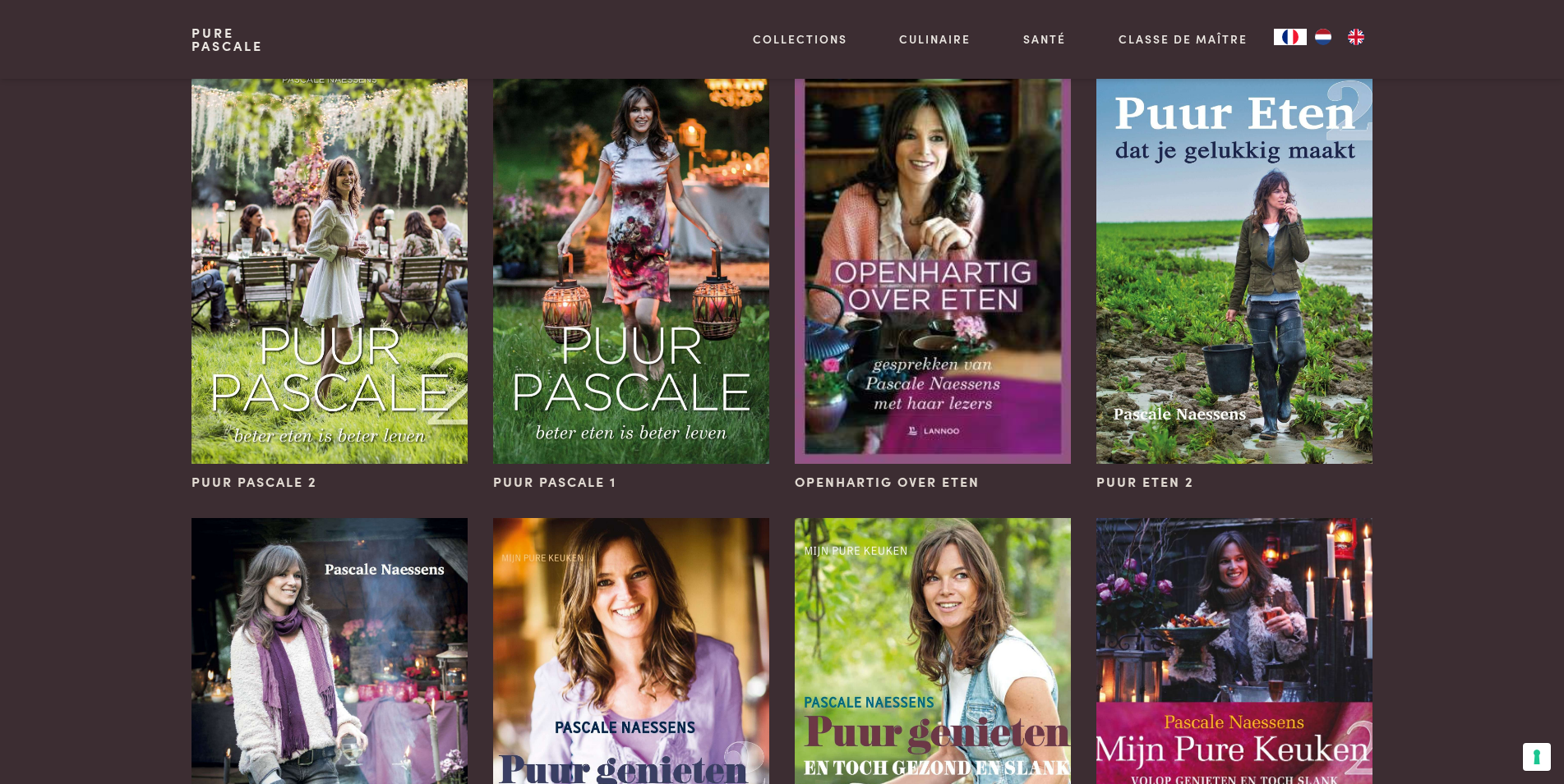
click at [1280, 32] on img "FR" at bounding box center [1290, 36] width 20 height 16
